Goal: Feedback & Contribution: Submit feedback/report problem

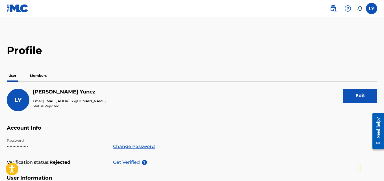
click at [327, 9] on div "LY LY Luis Yunez yunezmusic@gmail.com Notification Preferences Profile Log out" at bounding box center [350, 8] width 53 height 11
click at [330, 9] on img at bounding box center [333, 8] width 7 height 7
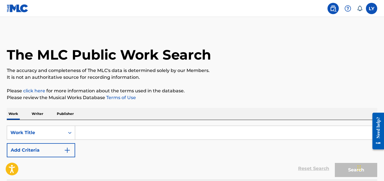
click at [41, 112] on p "Writer" at bounding box center [37, 114] width 15 height 12
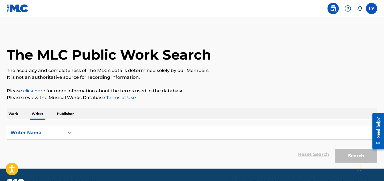
click at [61, 116] on p "Publisher" at bounding box center [65, 114] width 20 height 12
click at [378, 119] on div "Need help?" at bounding box center [379, 127] width 8 height 21
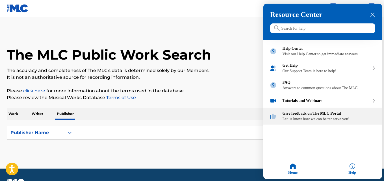
click at [306, 116] on div "Give feedback on The MLC Portal" at bounding box center [329, 113] width 93 height 5
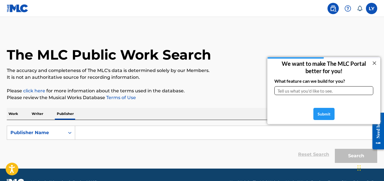
click at [377, 64] on div at bounding box center [374, 62] width 7 height 7
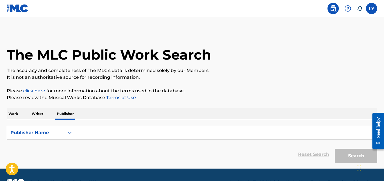
click at [381, 120] on div "Need help?" at bounding box center [379, 127] width 8 height 21
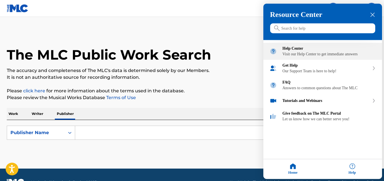
click at [311, 57] on div "Visit our Help Center to get immediate answers" at bounding box center [329, 54] width 93 height 5
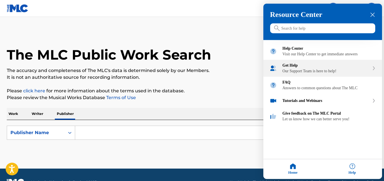
click at [323, 74] on div "Our Support Team is here to help!" at bounding box center [326, 71] width 87 height 5
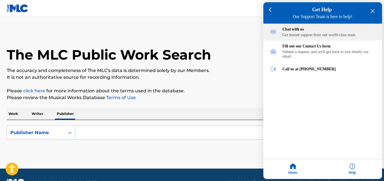
click at [313, 33] on div "Chat with us Get instant support from our world-class team." at bounding box center [329, 32] width 93 height 10
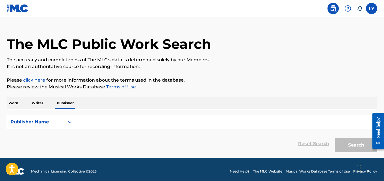
scroll to position [15, 0]
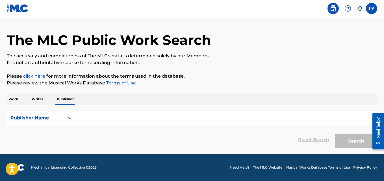
click at [377, 126] on div "Need help?" at bounding box center [379, 127] width 8 height 21
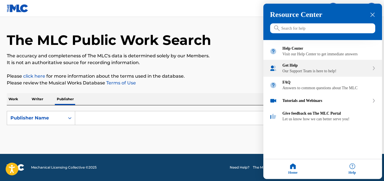
click at [312, 74] on div "Our Support Team is here to help!" at bounding box center [326, 71] width 87 height 5
click at [312, 76] on div "Get Help Our Support Team is here to help!" at bounding box center [322, 68] width 119 height 17
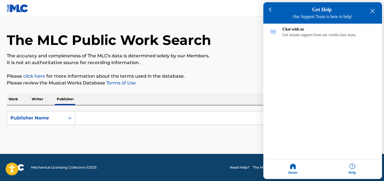
click at [312, 24] on div "Help Center Visit our Help Center to get immediate answers Get Help Our Support…" at bounding box center [322, 24] width 119 height 0
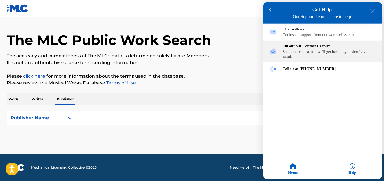
click at [300, 51] on div "Fill out our Contact Us form Submit a request, and we'll get back to you shortl…" at bounding box center [329, 51] width 93 height 15
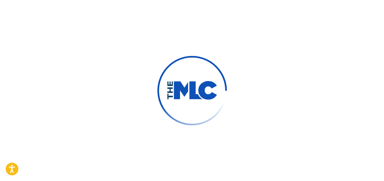
type input "[PERSON_NAME]"
type input "Yunez"
type input "[EMAIL_ADDRESS][DOMAIN_NAME]"
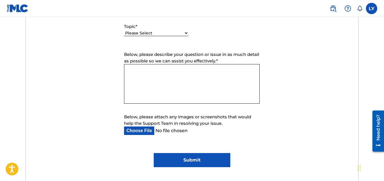
scroll to position [308, 0]
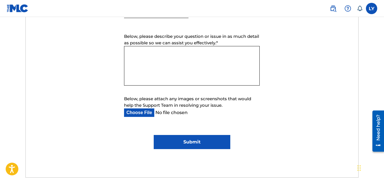
click at [160, 111] on input "Below, please attach any images or screenshots that would help the Support Team…" at bounding box center [187, 113] width 127 height 8
click at [156, 116] on input "Below, please attach any images or screenshots that would help the Support Team…" at bounding box center [187, 113] width 127 height 8
type input "C:\fakepath\IMG_20240906_203504.jpg"
click at [202, 71] on textarea "Below, please describe your question or issue in as much detail as possible so …" at bounding box center [192, 66] width 136 height 40
click at [164, 52] on textarea "Below, please describe your question or issue in as much detail as possible so …" at bounding box center [192, 66] width 136 height 40
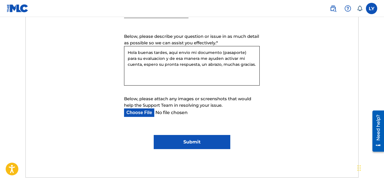
click at [147, 58] on textarea "Hola buenas tardes, aqui envio mi documento (pasaporte) para su evaluacion y de…" at bounding box center [192, 66] width 136 height 40
click at [239, 64] on textarea "Hola buenas tardes, aqui envio mi documento (pasaporte) para su evaluación y de…" at bounding box center [192, 66] width 136 height 40
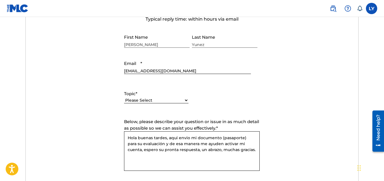
scroll to position [221, 0]
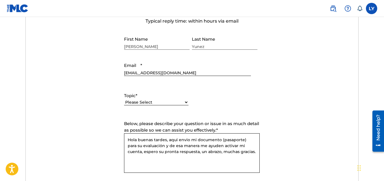
type textarea "Hola buenas tardes, aqui envio mi documento (pasaporte) para su evaluación y de…"
click at [171, 74] on input "[EMAIL_ADDRESS][DOMAIN_NAME]" at bounding box center [187, 68] width 127 height 16
drag, startPoint x: 148, startPoint y: 72, endPoint x: 137, endPoint y: 75, distance: 11.4
click at [137, 75] on input "[EMAIL_ADDRESS][DOMAIN_NAME]" at bounding box center [187, 68] width 127 height 16
type input "[EMAIL_ADDRESS][DOMAIN_NAME]"
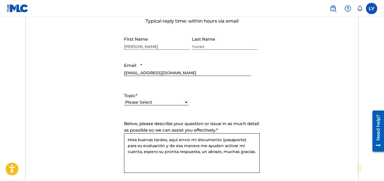
click at [172, 101] on select "Please Select I need help with my account I need help with managing my catalog …" at bounding box center [156, 103] width 64 height 6
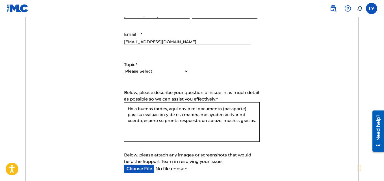
scroll to position [252, 0]
click at [182, 70] on select "Please Select I need help with my account I need help with managing my catalog …" at bounding box center [156, 72] width 64 height 6
select select "I need help with my account"
click at [124, 69] on select "Please Select I need help with my account I need help with managing my catalog …" at bounding box center [156, 72] width 64 height 6
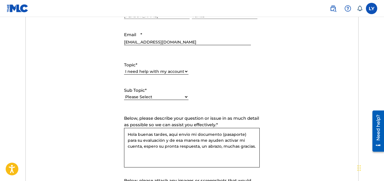
click at [183, 98] on select "Please Select I need help with my user account I can't log in to my user accoun…" at bounding box center [156, 97] width 64 height 6
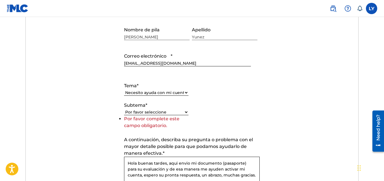
scroll to position [273, 0]
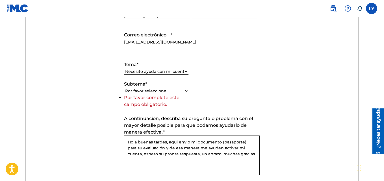
click at [164, 90] on select "Por favor seleccione Necesito ayuda con mi cuenta de usuario No puedo iniciar s…" at bounding box center [156, 91] width 64 height 6
select select "I need help with my Member account"
click at [124, 94] on select "Por favor seleccione Necesito ayuda con mi cuenta de usuario No puedo iniciar s…" at bounding box center [156, 91] width 64 height 6
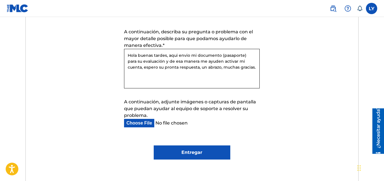
scroll to position [361, 0]
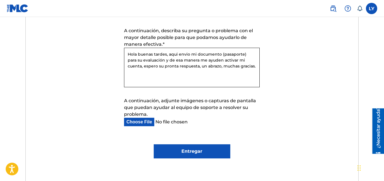
drag, startPoint x: 275, startPoint y: 77, endPoint x: 289, endPoint y: 38, distance: 41.7
click at [289, 38] on form "Enviar una solicitud Tiempo de respuesta típico: en cuestión de horas por corre…" at bounding box center [192, 17] width 333 height 284
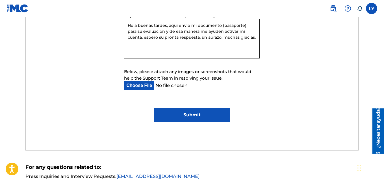
scroll to position [340, 0]
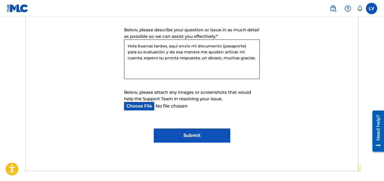
click at [280, 122] on form "Submit a request Typical reply time: within hours via email First Name [PERSON_…" at bounding box center [192, 12] width 333 height 262
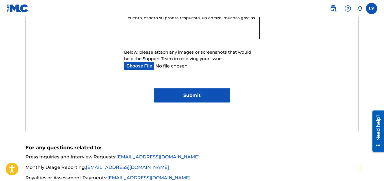
scroll to position [388, 0]
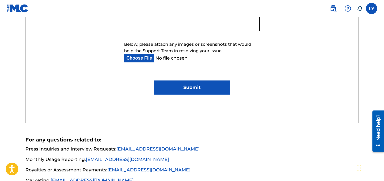
click at [199, 87] on input "Submit" at bounding box center [192, 88] width 77 height 14
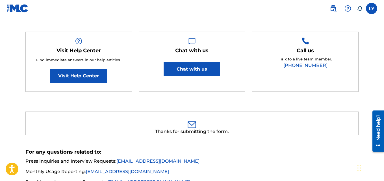
scroll to position [101, 0]
